Goal: Connect with others: Share content

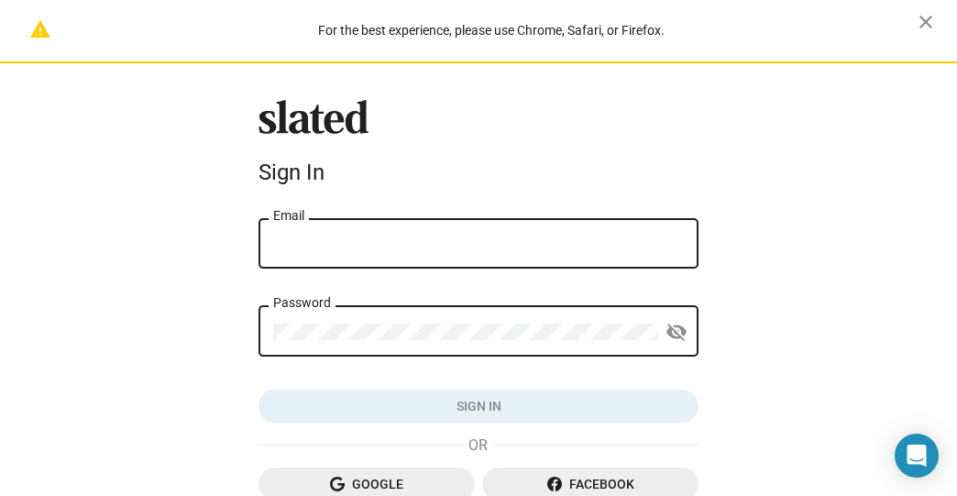
click at [338, 238] on input "Email" at bounding box center [478, 244] width 411 height 17
type input "HMQuinn54@outlook.com"
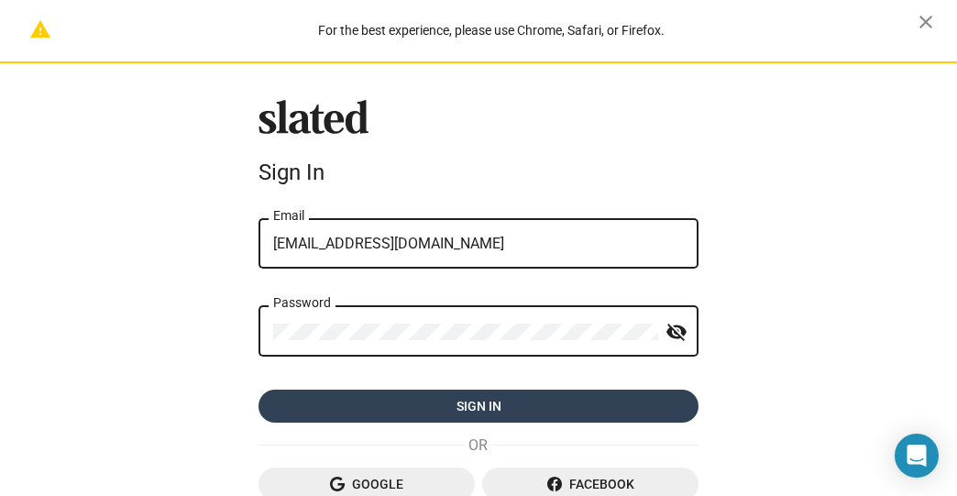
click at [481, 413] on span "Sign in" at bounding box center [478, 406] width 411 height 33
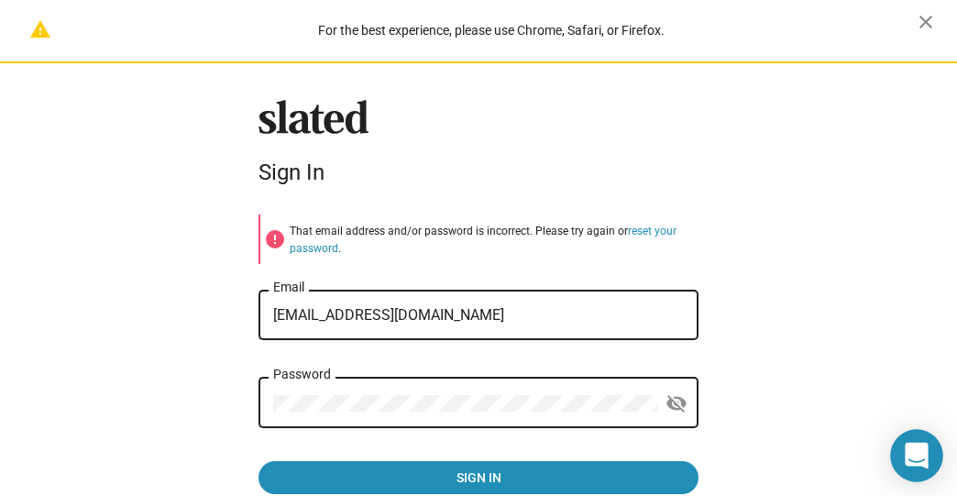
click at [905, 443] on icon "Open Intercom Messenger" at bounding box center [917, 456] width 27 height 27
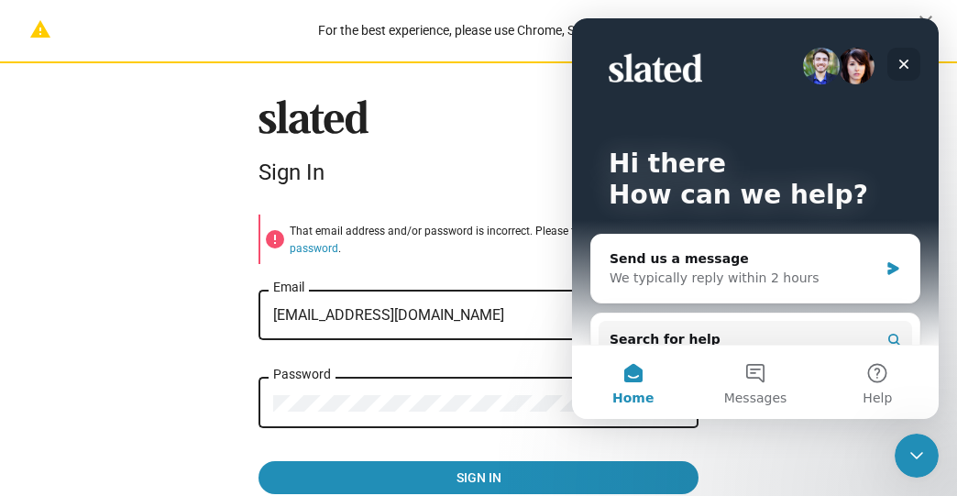
click at [902, 62] on icon "Close" at bounding box center [904, 65] width 10 height 10
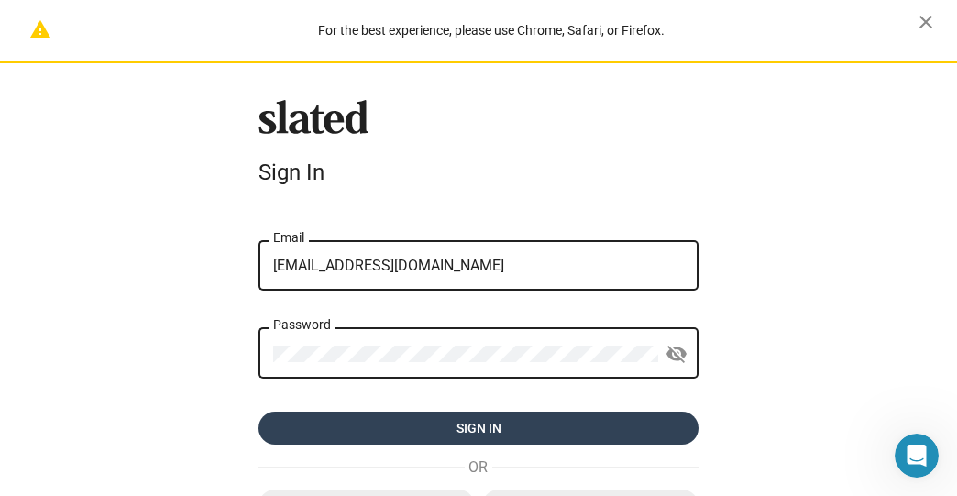
click at [328, 400] on form "error That email address and/or password is incorrect. Please try again or rese…" at bounding box center [479, 330] width 440 height 230
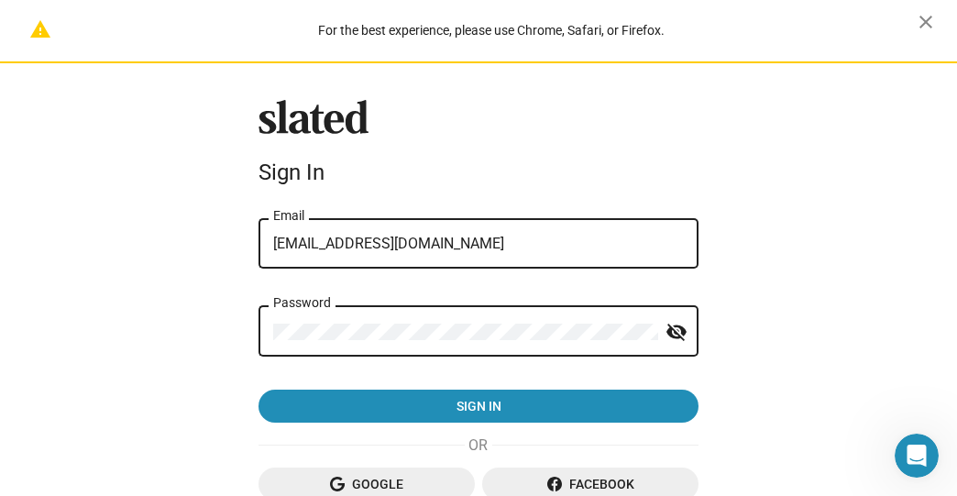
click at [234, 343] on div "warning For the best experience, please use Chrome, Safari, or Firefox. close S…" at bounding box center [478, 335] width 957 height 671
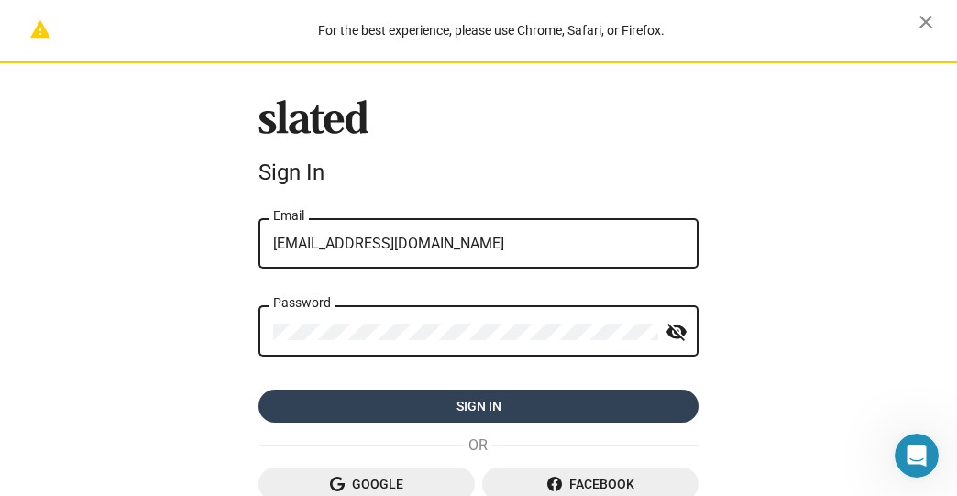
click at [457, 406] on span "Sign in" at bounding box center [478, 406] width 411 height 33
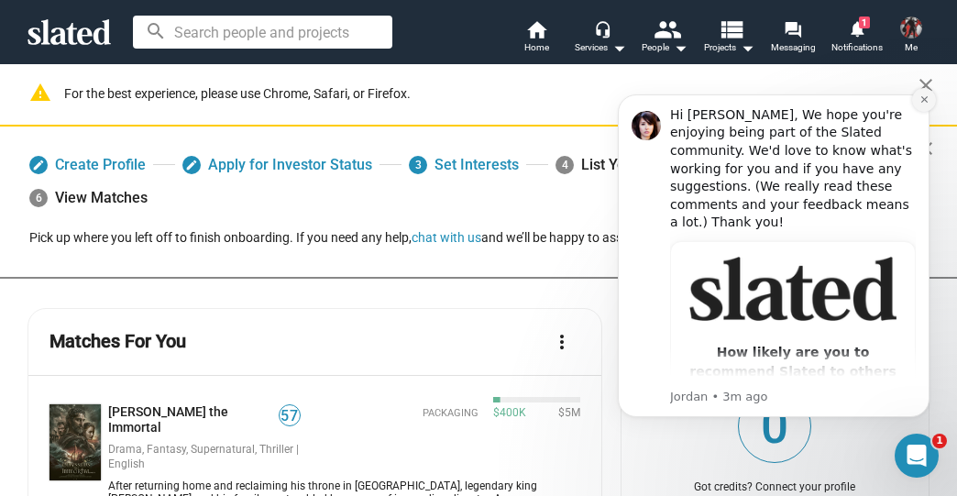
click at [924, 100] on icon "Dismiss notification" at bounding box center [923, 99] width 6 height 6
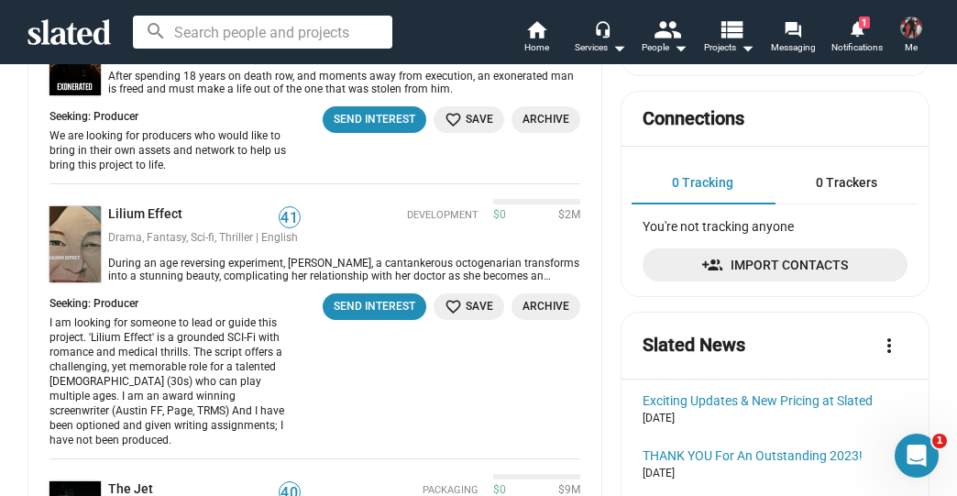
scroll to position [733, 0]
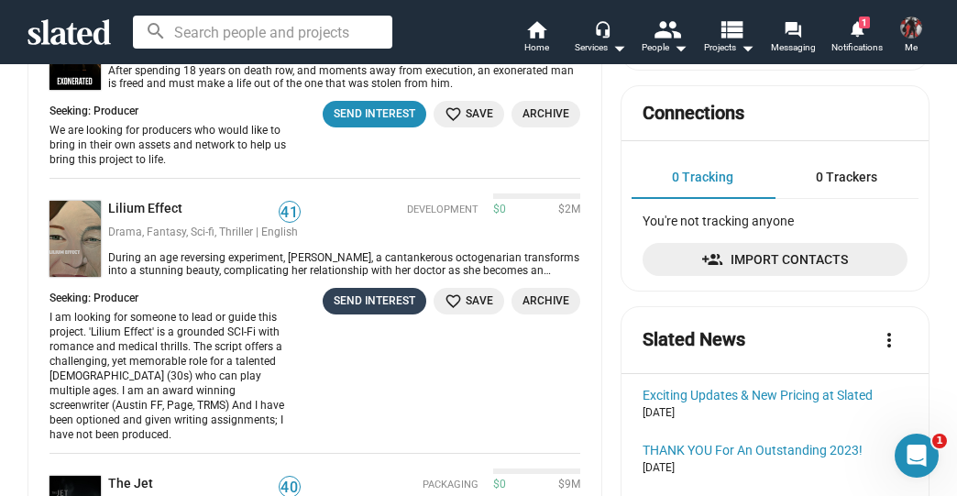
click at [385, 292] on div "Send Interest" at bounding box center [375, 301] width 82 height 19
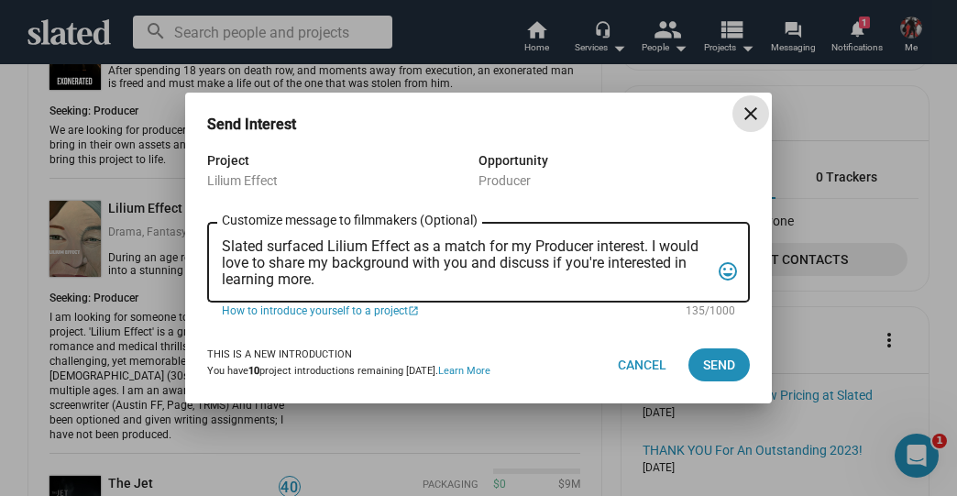
click at [328, 275] on textarea "Slated surfaced Lilium Effect as a match for my Producer interest. I would love…" at bounding box center [466, 263] width 488 height 50
drag, startPoint x: 331, startPoint y: 280, endPoint x: 216, endPoint y: 220, distance: 129.2
click at [216, 220] on div "Slated surfaced Lilium Effect as a match for my Producer interest. I would love…" at bounding box center [478, 260] width 543 height 83
paste textarea "Folks, please let our CEO know if this project can benefit from Brand Integrati…"
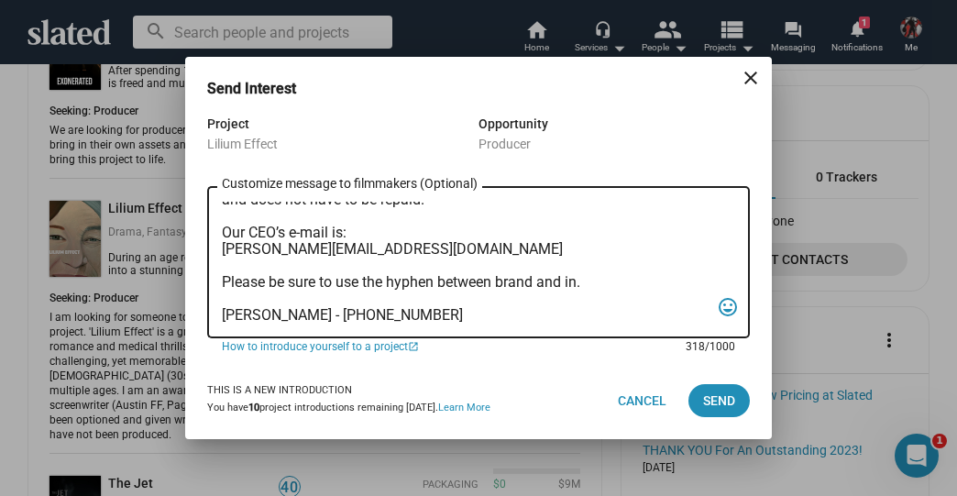
scroll to position [76, 0]
type textarea "Folks, please let our CEO know if this project can benefit from Brand Integrati…"
click at [712, 401] on span "Send" at bounding box center [719, 400] width 32 height 33
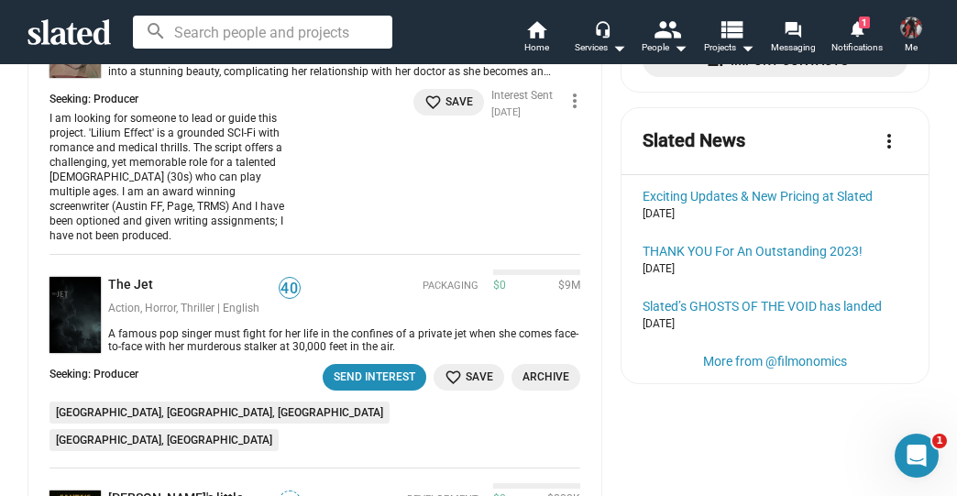
scroll to position [953, 0]
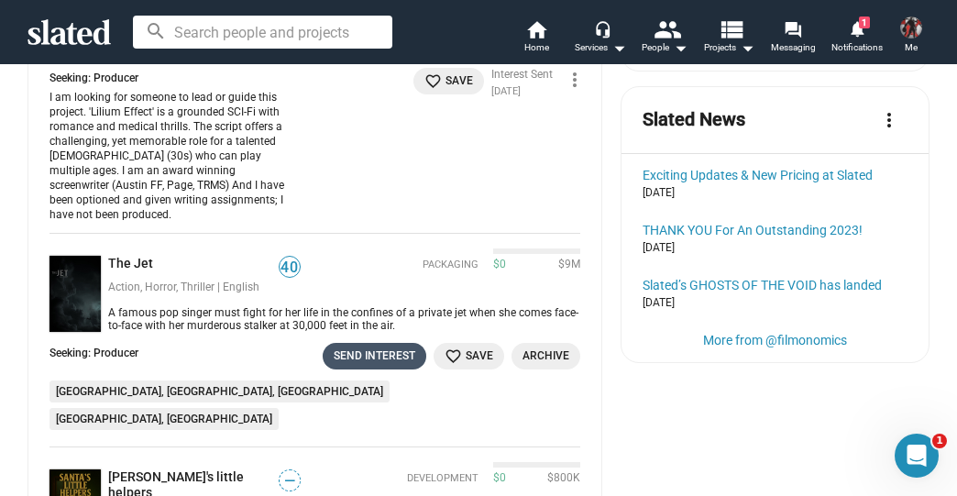
click at [377, 347] on div "Send Interest" at bounding box center [375, 356] width 82 height 19
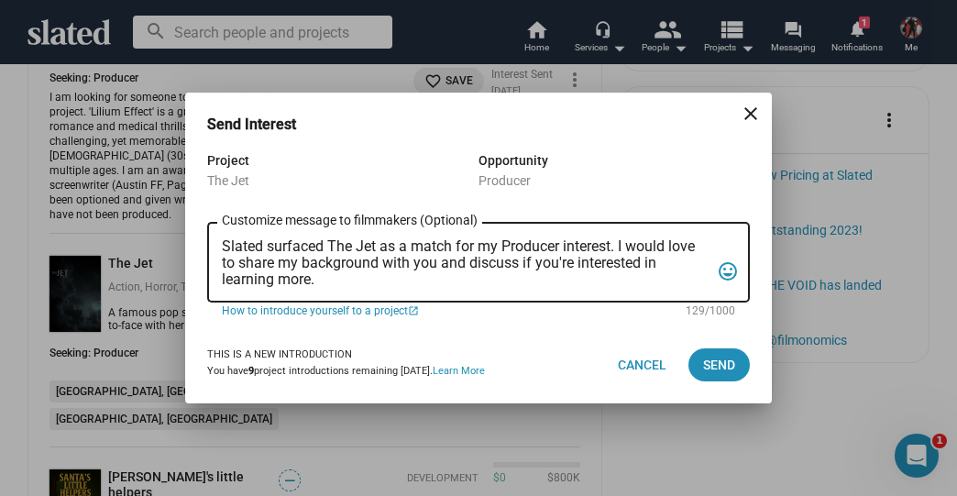
drag, startPoint x: 339, startPoint y: 292, endPoint x: 248, endPoint y: 245, distance: 102.5
click at [248, 245] on div "Slated surfaced The Jet as a match for my Producer interest. I would love to sh…" at bounding box center [466, 260] width 488 height 83
drag, startPoint x: 344, startPoint y: 277, endPoint x: 202, endPoint y: 220, distance: 153.0
click at [202, 220] on div "Project The Jet Opportunity Producer Slated surfaced The Jet as a match for my …" at bounding box center [478, 237] width 587 height 177
paste textarea "Folks, please let our CEO know if this project can benefit from Brand Integrati…"
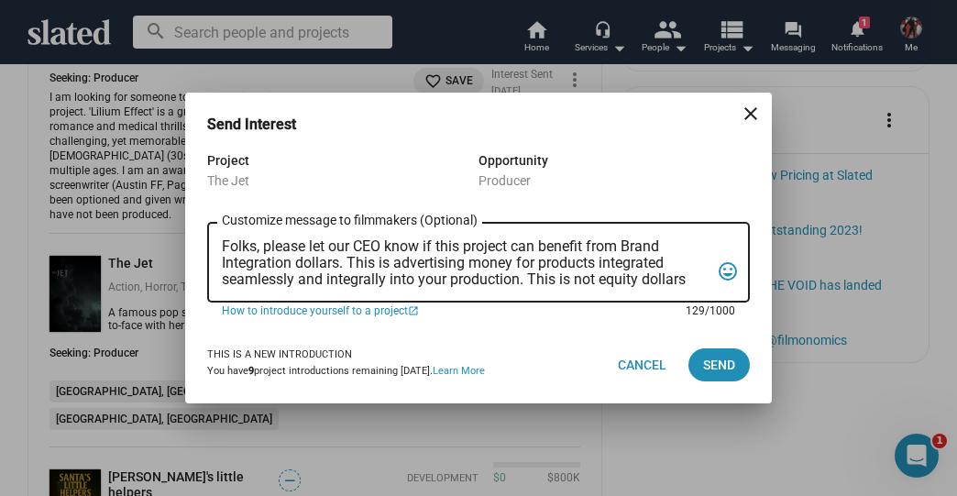
scroll to position [76, 0]
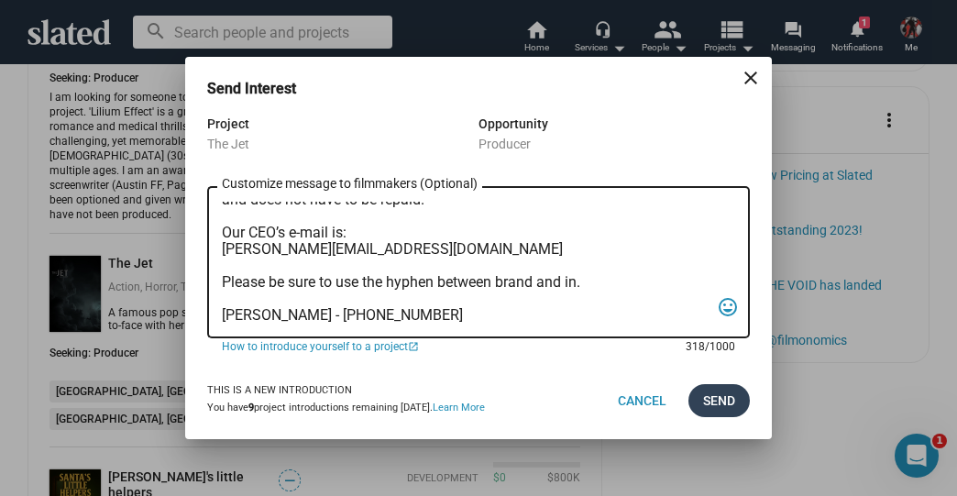
type textarea "Folks, please let our CEO know if this project can benefit from Brand Integrati…"
click at [710, 392] on span "Send" at bounding box center [719, 400] width 32 height 33
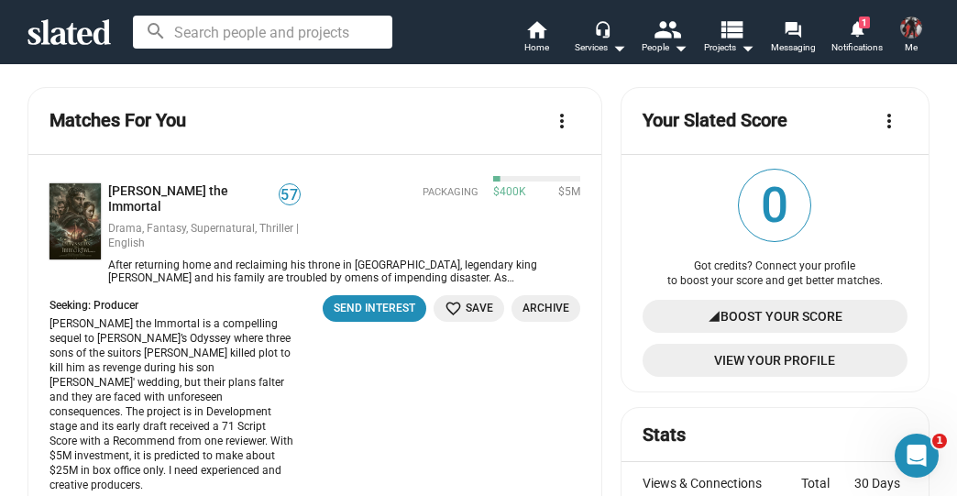
scroll to position [0, 0]
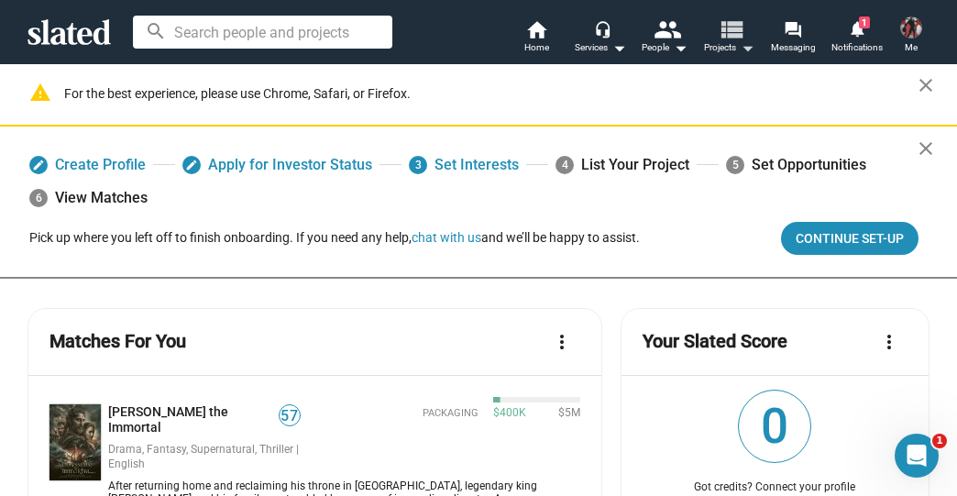
click at [731, 31] on mat-icon "view_list" at bounding box center [731, 29] width 27 height 27
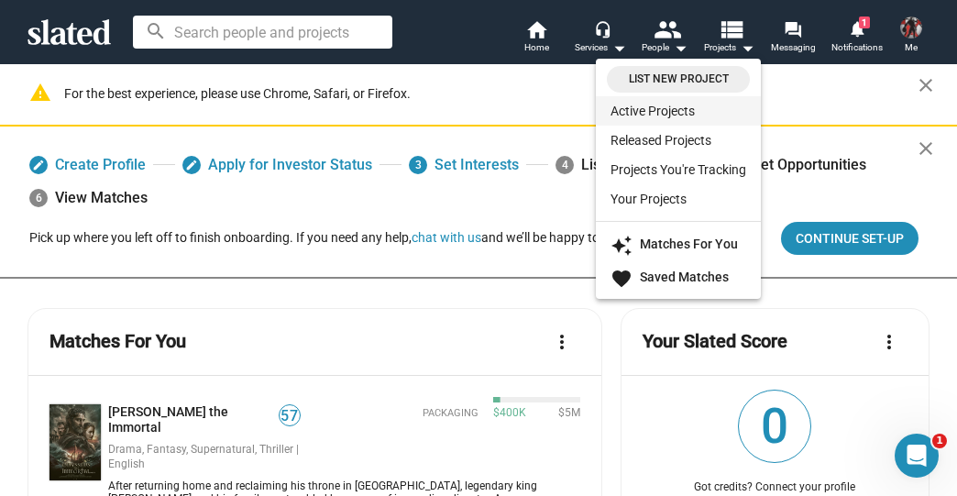
click at [675, 107] on link "Active Projects" at bounding box center [678, 110] width 165 height 29
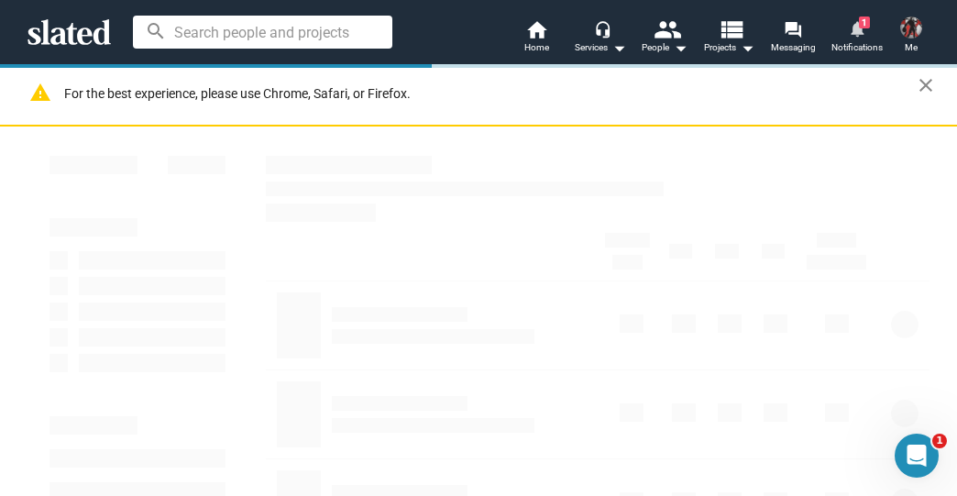
click at [859, 25] on span "1" at bounding box center [864, 23] width 11 height 12
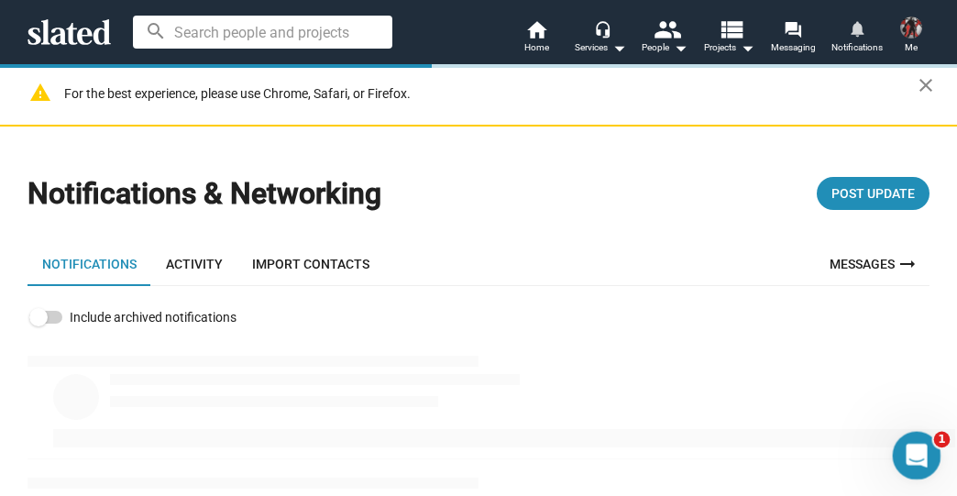
click at [919, 453] on icon "Open Intercom Messenger" at bounding box center [914, 453] width 30 height 30
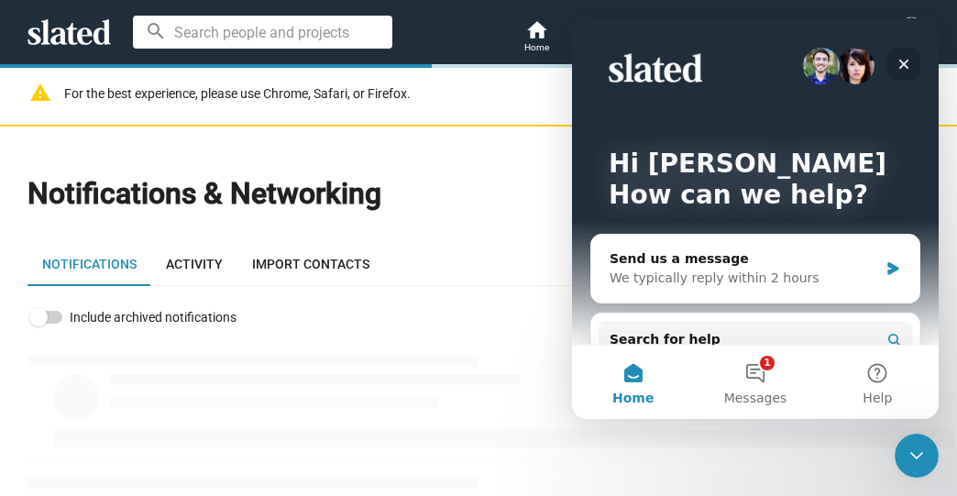
click at [899, 62] on icon "Close" at bounding box center [904, 64] width 15 height 15
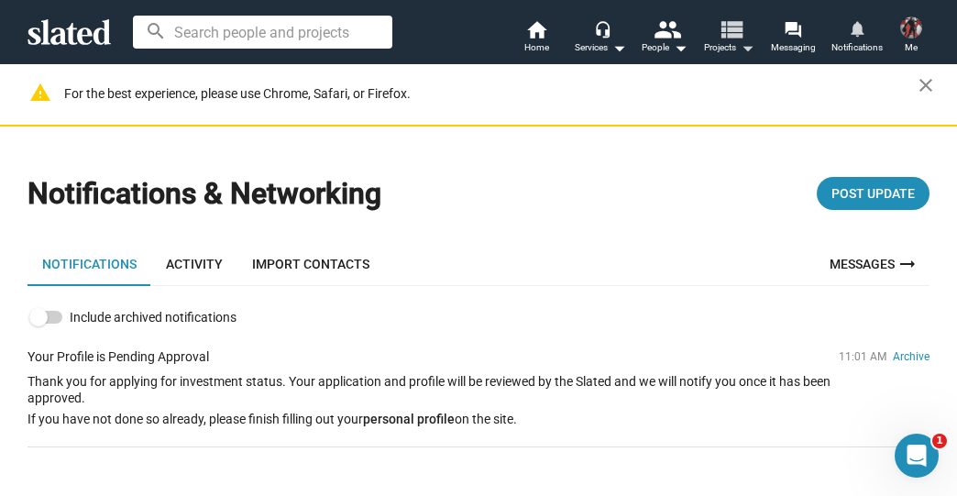
click at [733, 29] on mat-icon "view_list" at bounding box center [731, 29] width 27 height 27
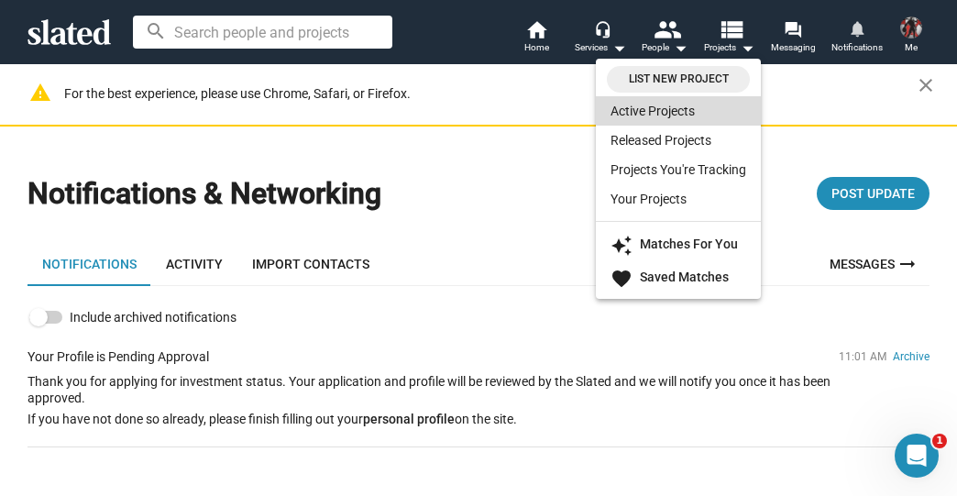
click at [653, 106] on link "Active Projects" at bounding box center [678, 110] width 165 height 29
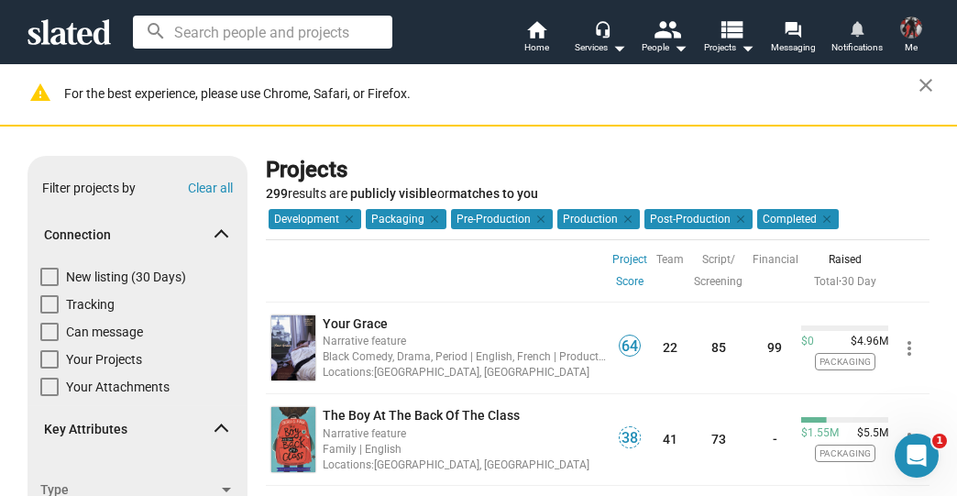
click at [45, 271] on span at bounding box center [49, 277] width 18 height 18
click at [49, 286] on input "New listing (30 Days)" at bounding box center [49, 286] width 1 height 1
checkbox input "true"
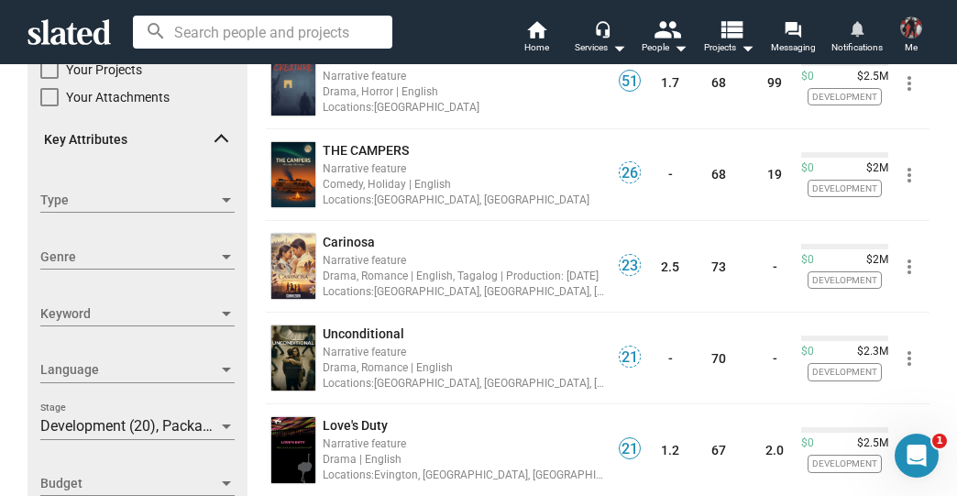
scroll to position [293, 0]
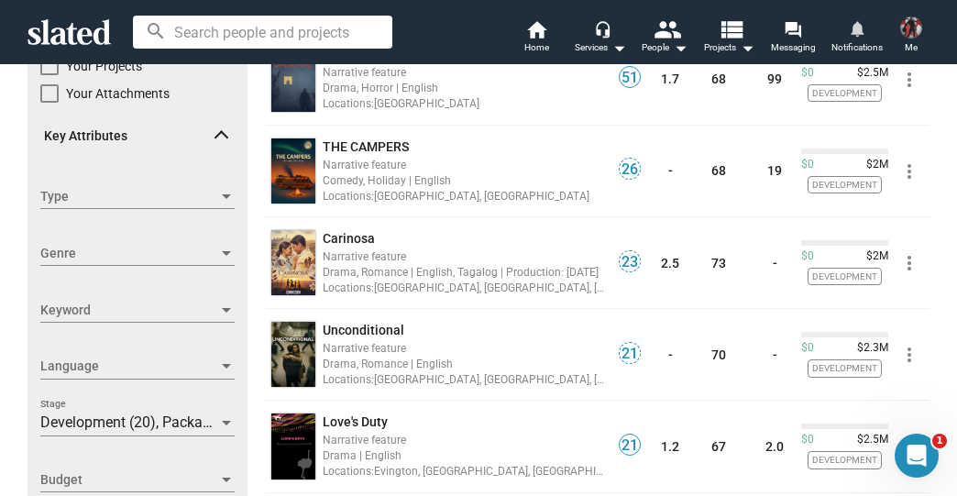
click at [62, 424] on span "Development (20), Packaging (7), Pre-Production (2), Production (1)" at bounding box center [257, 421] width 435 height 17
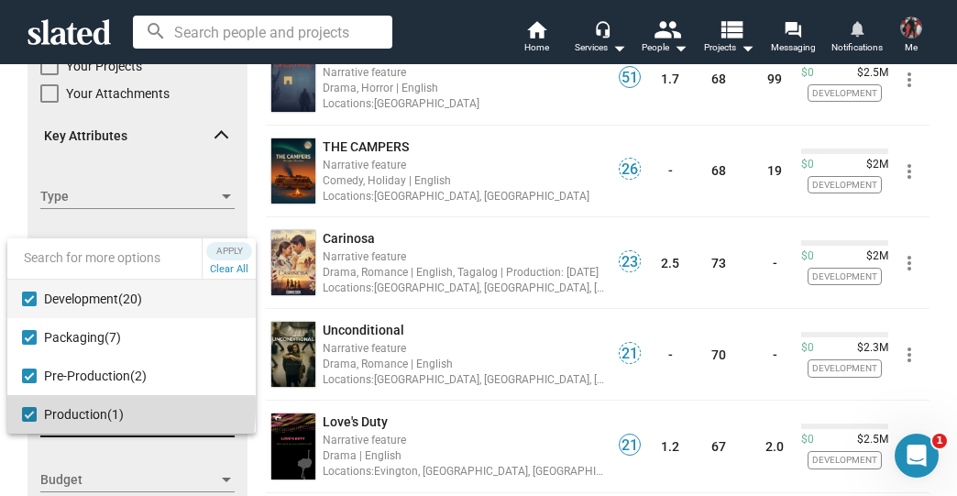
click at [26, 406] on mat-option "Production (1)" at bounding box center [131, 414] width 248 height 39
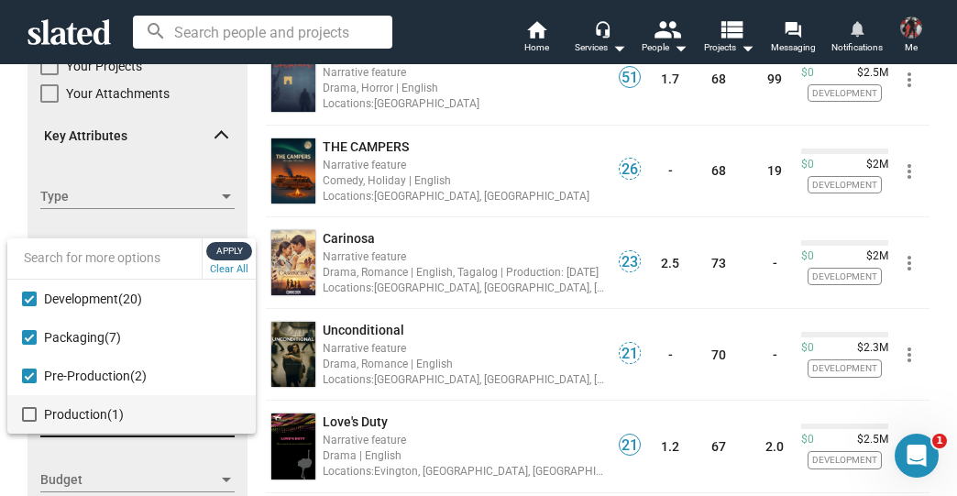
click at [230, 244] on span "Apply" at bounding box center [229, 251] width 33 height 18
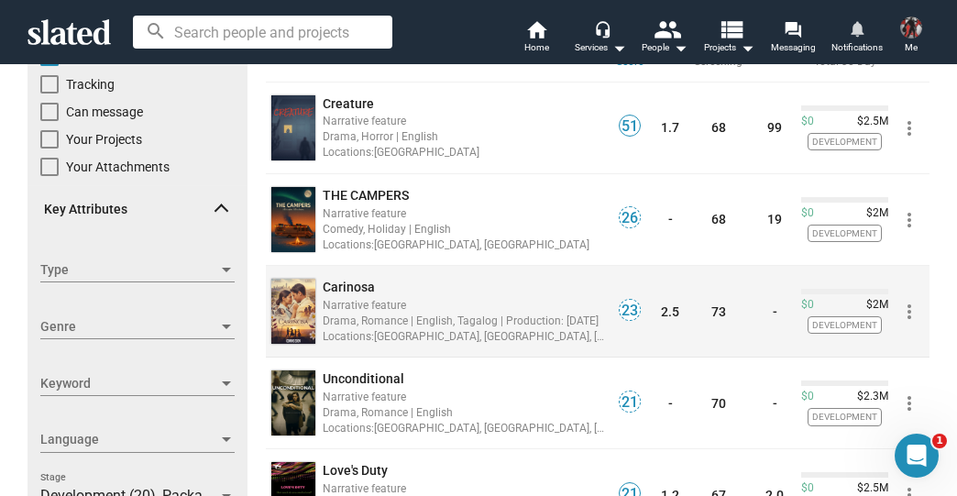
scroll to position [293, 0]
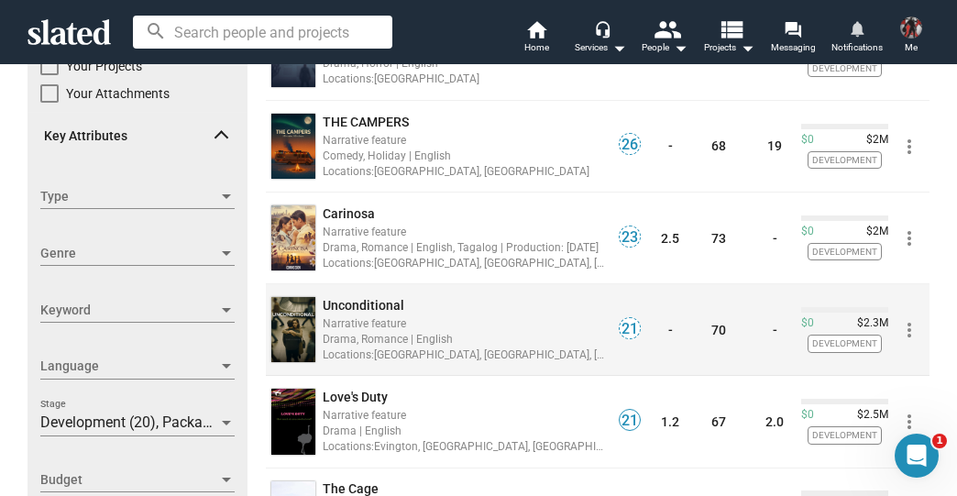
click at [353, 301] on span "Unconditional" at bounding box center [364, 305] width 82 height 15
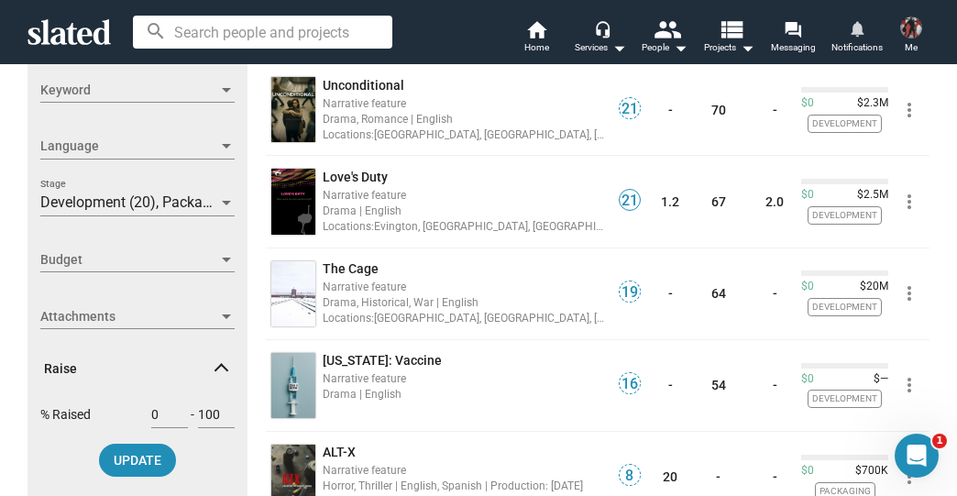
scroll to position [487, 0]
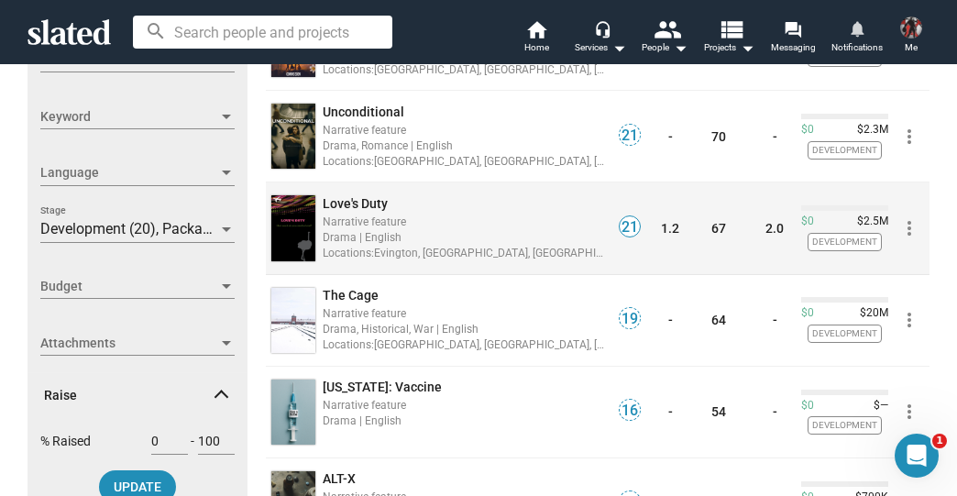
click at [357, 203] on span "Love's Duty" at bounding box center [355, 203] width 65 height 15
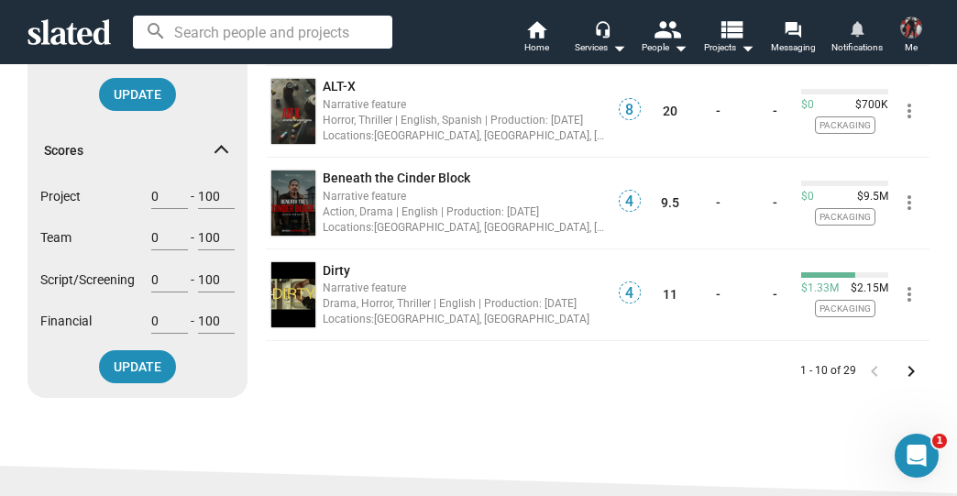
scroll to position [880, 0]
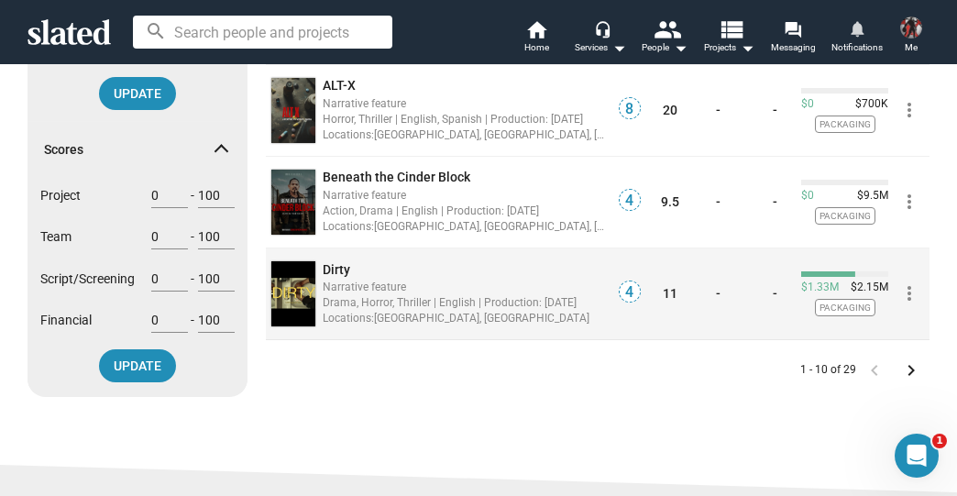
click at [327, 264] on span "Dirty" at bounding box center [337, 269] width 28 height 15
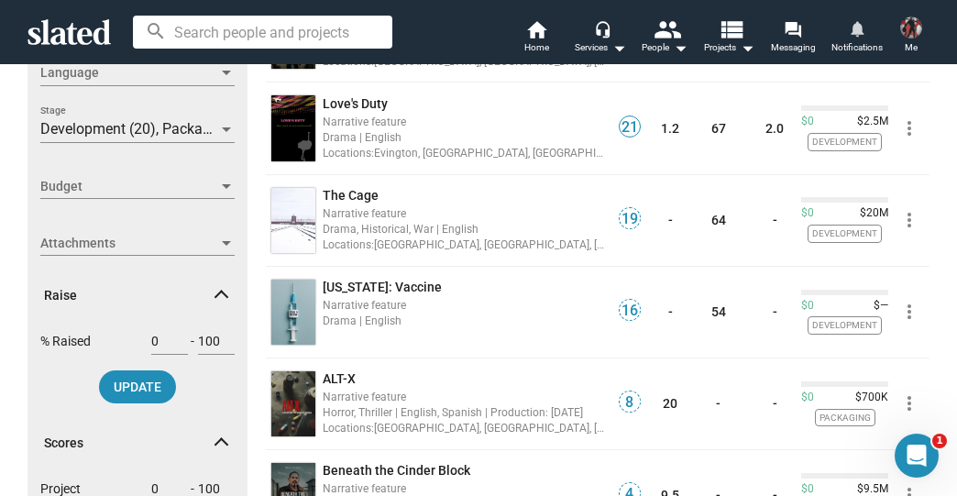
scroll to position [880, 0]
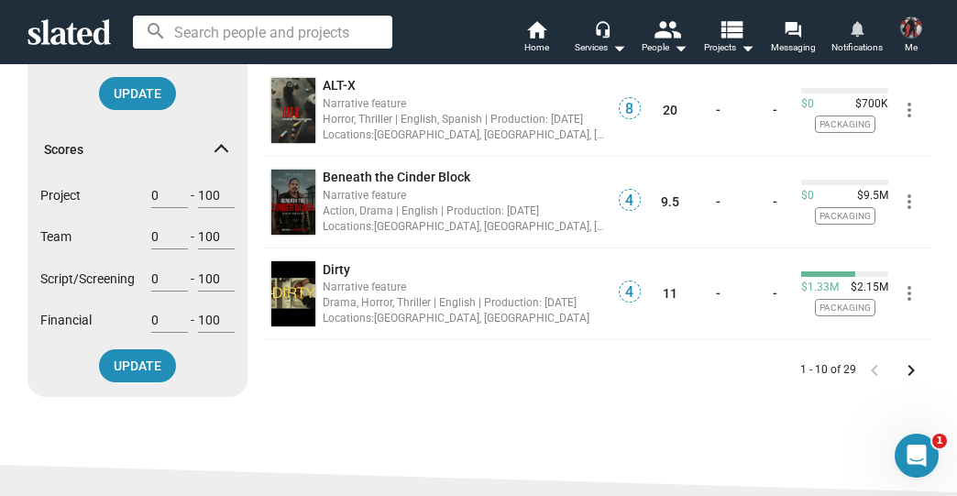
click at [906, 368] on mat-icon "keyboard_arrow_right" at bounding box center [911, 370] width 22 height 22
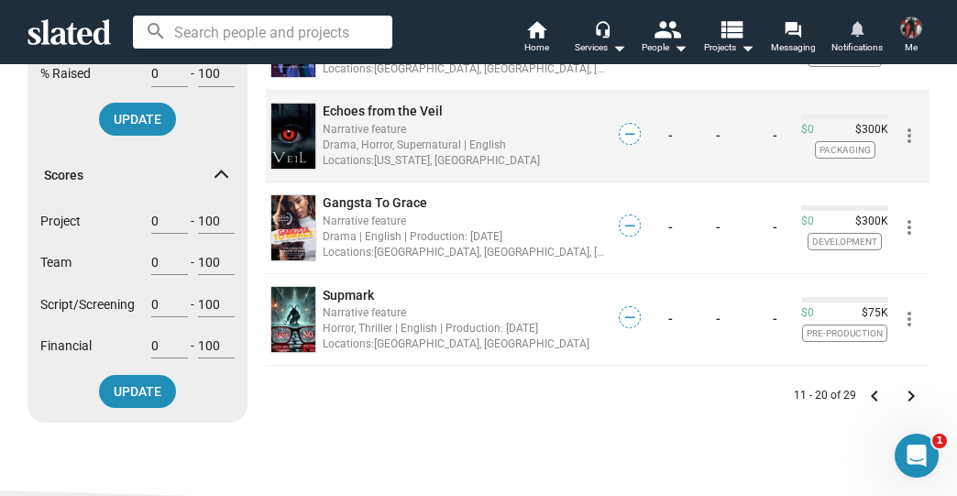
scroll to position [880, 0]
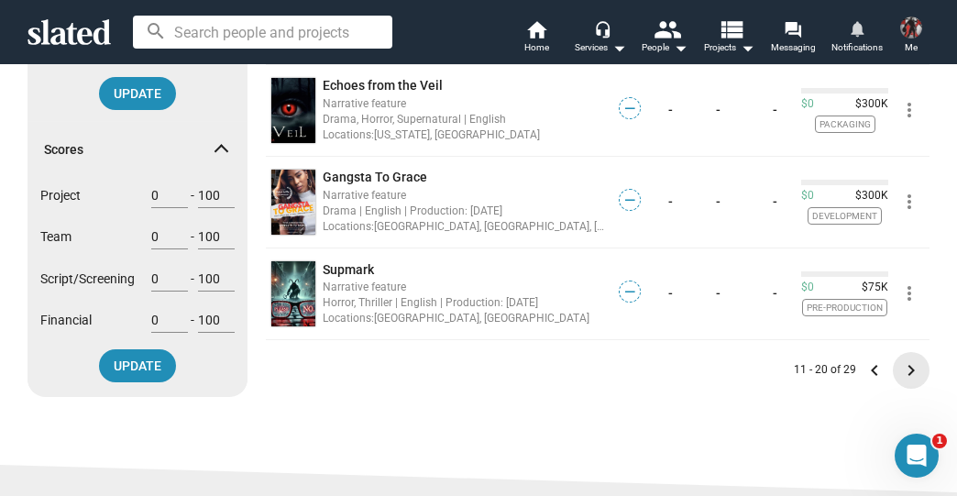
click at [909, 368] on mat-icon "keyboard_arrow_right" at bounding box center [911, 370] width 22 height 22
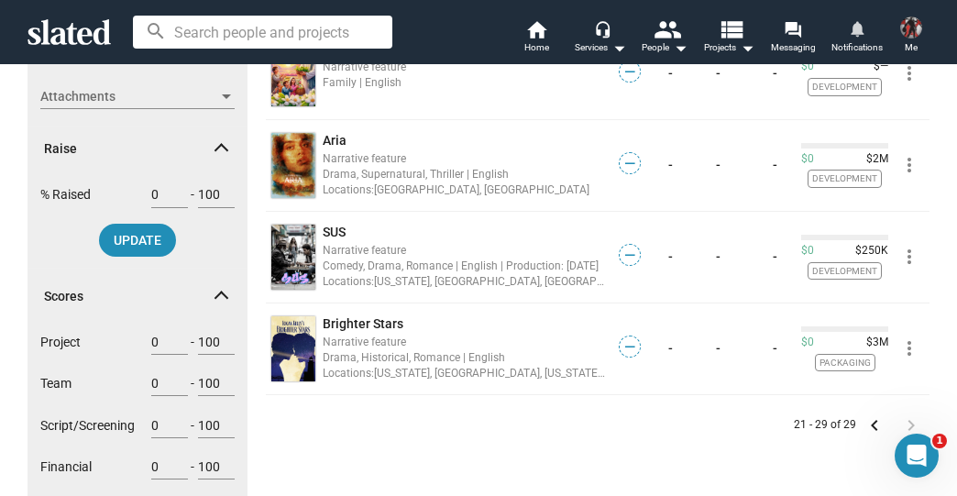
scroll to position [807, 0]
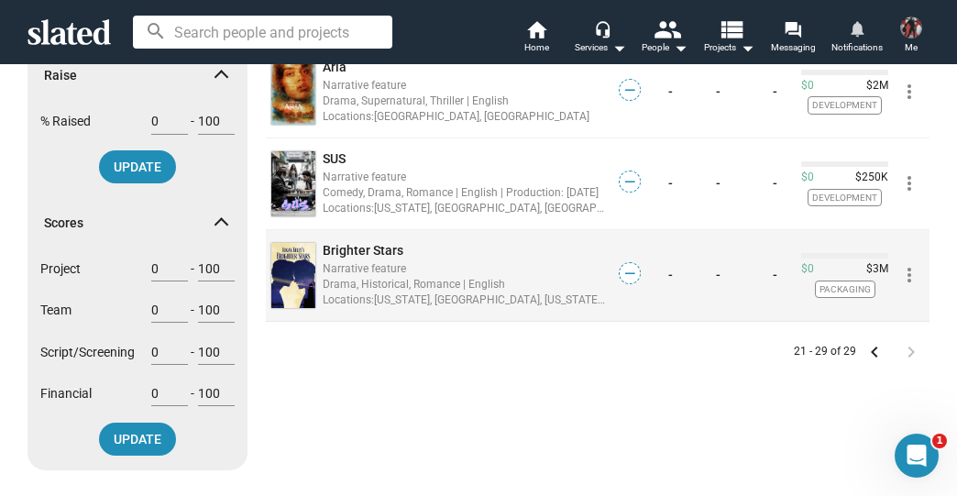
click at [381, 248] on span "Brighter Stars" at bounding box center [363, 250] width 81 height 15
